Goal: Check status: Check status

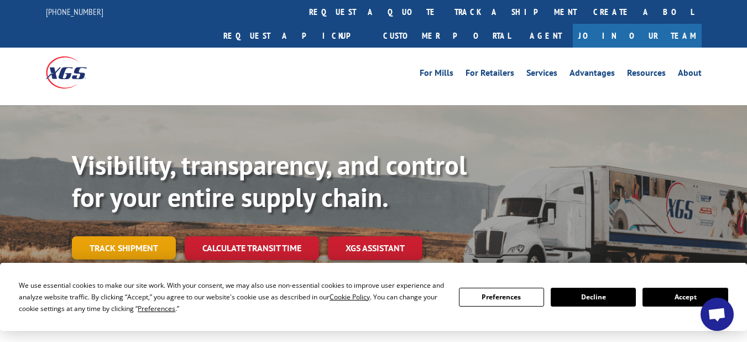
click at [102, 236] on link "Track shipment" at bounding box center [124, 247] width 104 height 23
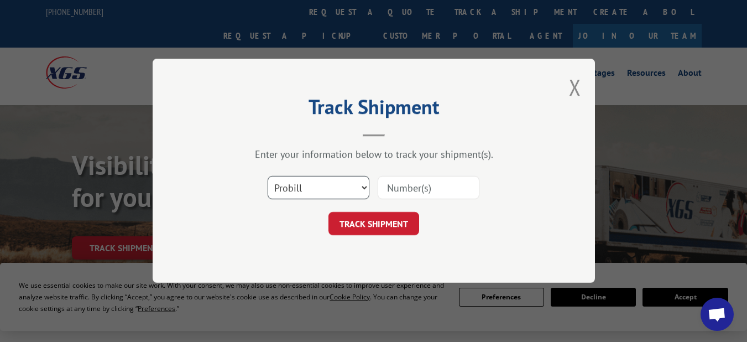
click at [359, 189] on select "Select category... Probill BOL PO" at bounding box center [319, 187] width 102 height 23
select select "bol"
click at [268, 176] on select "Select category... Probill BOL PO" at bounding box center [319, 187] width 102 height 23
click at [434, 187] on input at bounding box center [429, 187] width 102 height 23
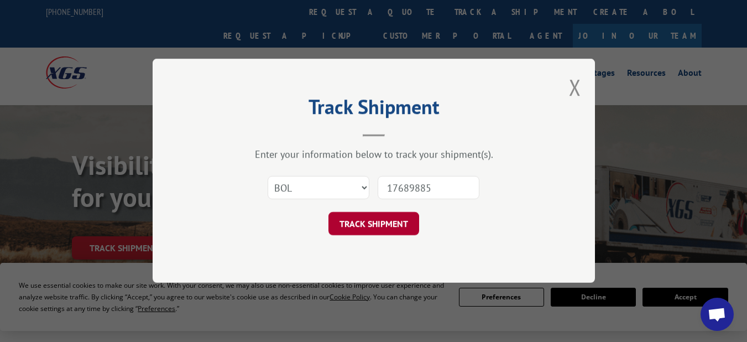
type input "17689885"
click at [366, 222] on button "TRACK SHIPMENT" at bounding box center [373, 223] width 91 height 23
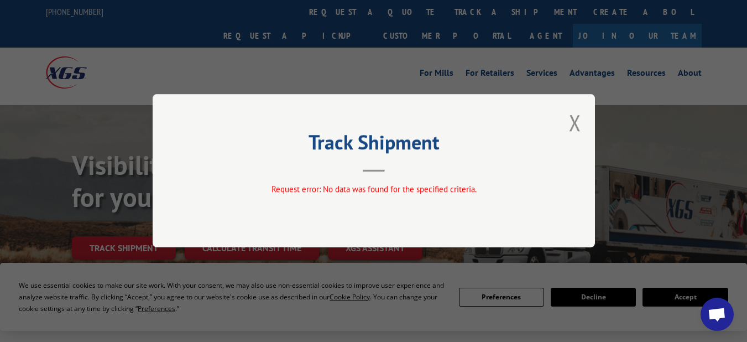
click at [567, 116] on div "Track Shipment Request error: No data was found for the specified criteria." at bounding box center [374, 170] width 442 height 153
click at [576, 119] on button "Close modal" at bounding box center [575, 122] width 12 height 29
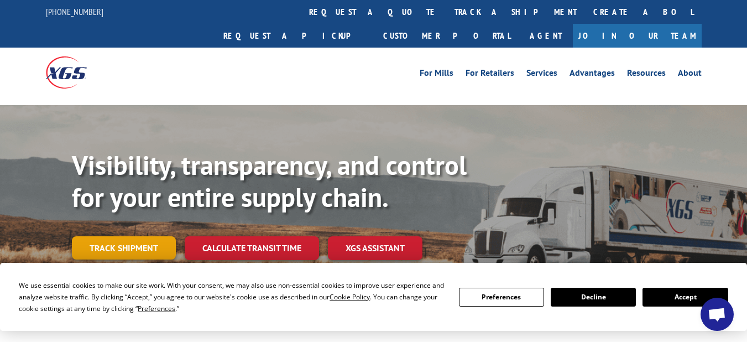
click at [134, 236] on link "Track shipment" at bounding box center [124, 247] width 104 height 23
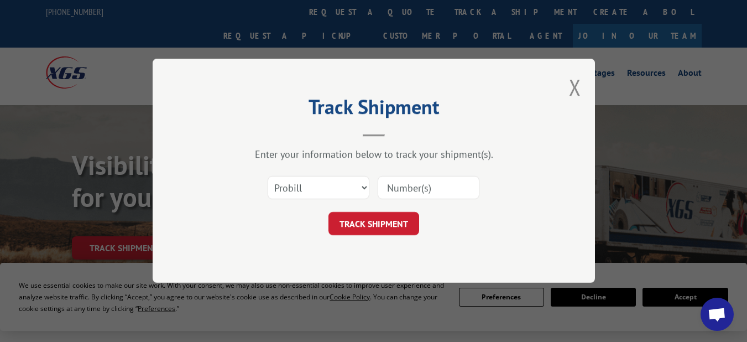
drag, startPoint x: 371, startPoint y: 186, endPoint x: 364, endPoint y: 186, distance: 7.2
click at [370, 186] on div "Select category... Probill BOL PO" at bounding box center [374, 188] width 332 height 36
click at [356, 187] on select "Select category... Probill BOL PO" at bounding box center [319, 187] width 102 height 23
select select "bol"
click at [268, 176] on select "Select category... Probill BOL PO" at bounding box center [319, 187] width 102 height 23
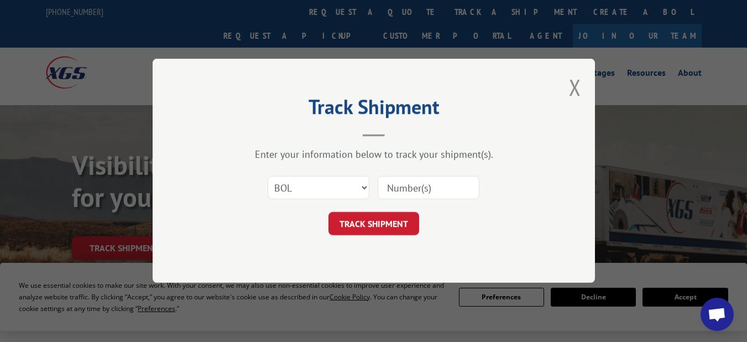
click at [457, 182] on input at bounding box center [429, 187] width 102 height 23
type input "1"
type input "17689885"
click at [368, 224] on button "TRACK SHIPMENT" at bounding box center [373, 223] width 91 height 23
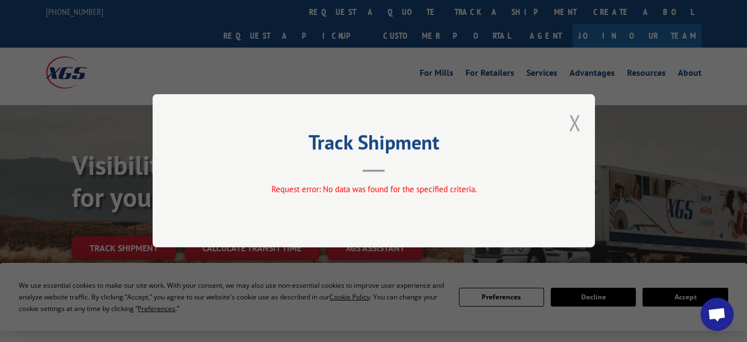
click at [573, 119] on button "Close modal" at bounding box center [575, 122] width 12 height 29
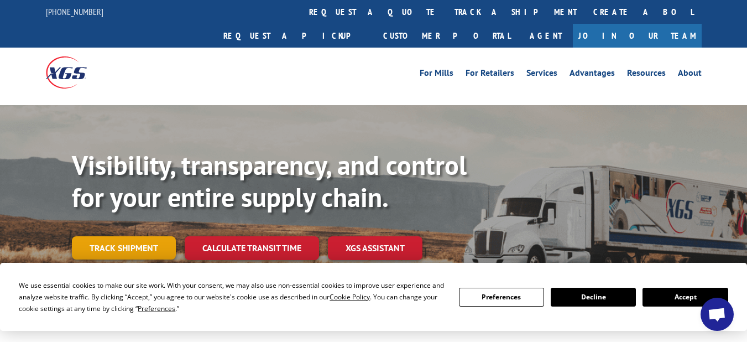
click at [131, 236] on link "Track shipment" at bounding box center [124, 247] width 104 height 23
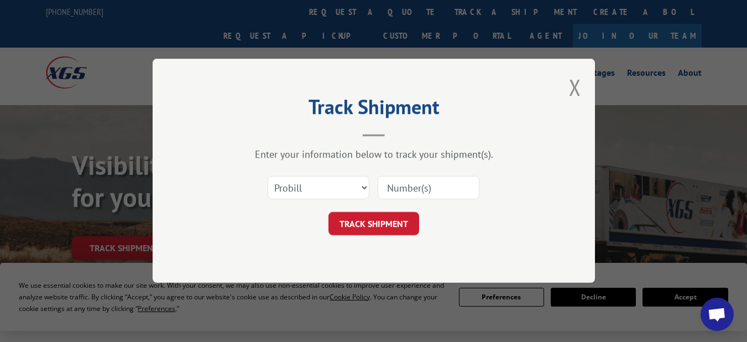
click at [401, 183] on input at bounding box center [429, 187] width 102 height 23
type input "176898885"
click button "TRACK SHIPMENT" at bounding box center [373, 223] width 91 height 23
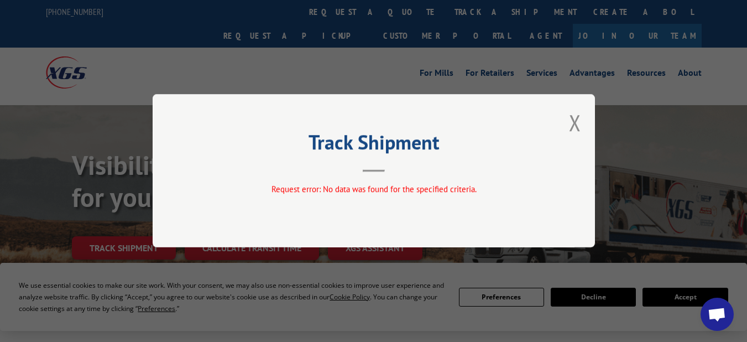
click at [566, 119] on div "Track Shipment Request error: No data was found for the specified criteria." at bounding box center [374, 170] width 442 height 153
click at [571, 121] on button "Close modal" at bounding box center [575, 122] width 12 height 29
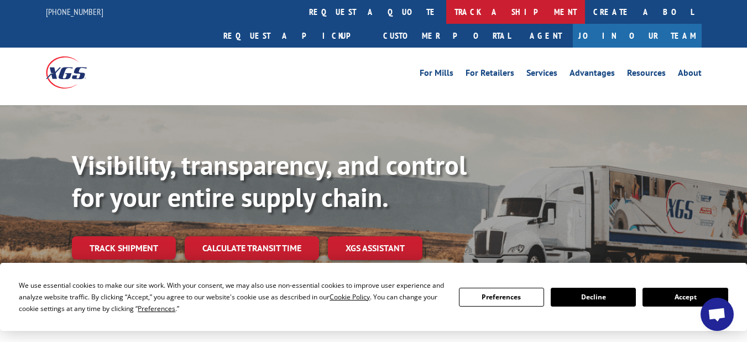
click at [446, 10] on link "track a shipment" at bounding box center [515, 12] width 139 height 24
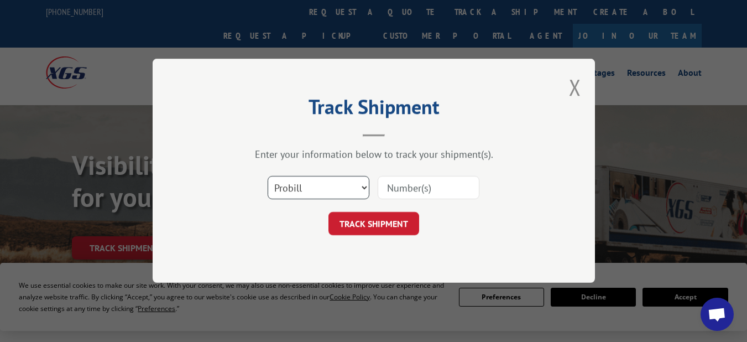
click at [368, 182] on select "Select category... Probill BOL PO" at bounding box center [319, 187] width 102 height 23
select select "bol"
click at [268, 176] on select "Select category... Probill BOL PO" at bounding box center [319, 187] width 102 height 23
click at [421, 188] on input at bounding box center [429, 187] width 102 height 23
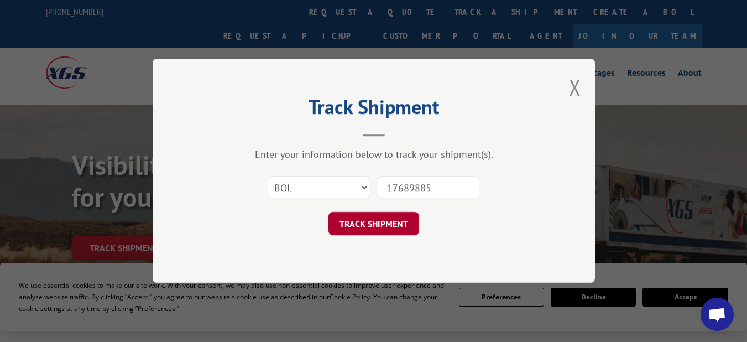
type input "17689885"
click at [368, 223] on button "TRACK SHIPMENT" at bounding box center [373, 223] width 91 height 23
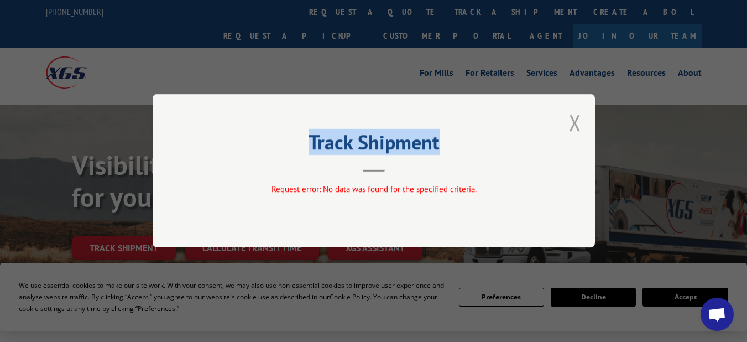
click at [569, 118] on div "Track Shipment Request error: No data was found for the specified criteria." at bounding box center [374, 170] width 442 height 153
click at [573, 121] on button "Close modal" at bounding box center [575, 122] width 12 height 29
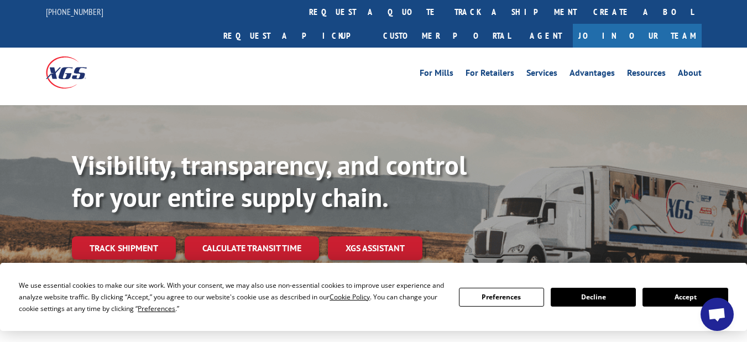
click at [602, 295] on button "Decline" at bounding box center [593, 296] width 85 height 19
